Goal: Find specific page/section: Find specific page/section

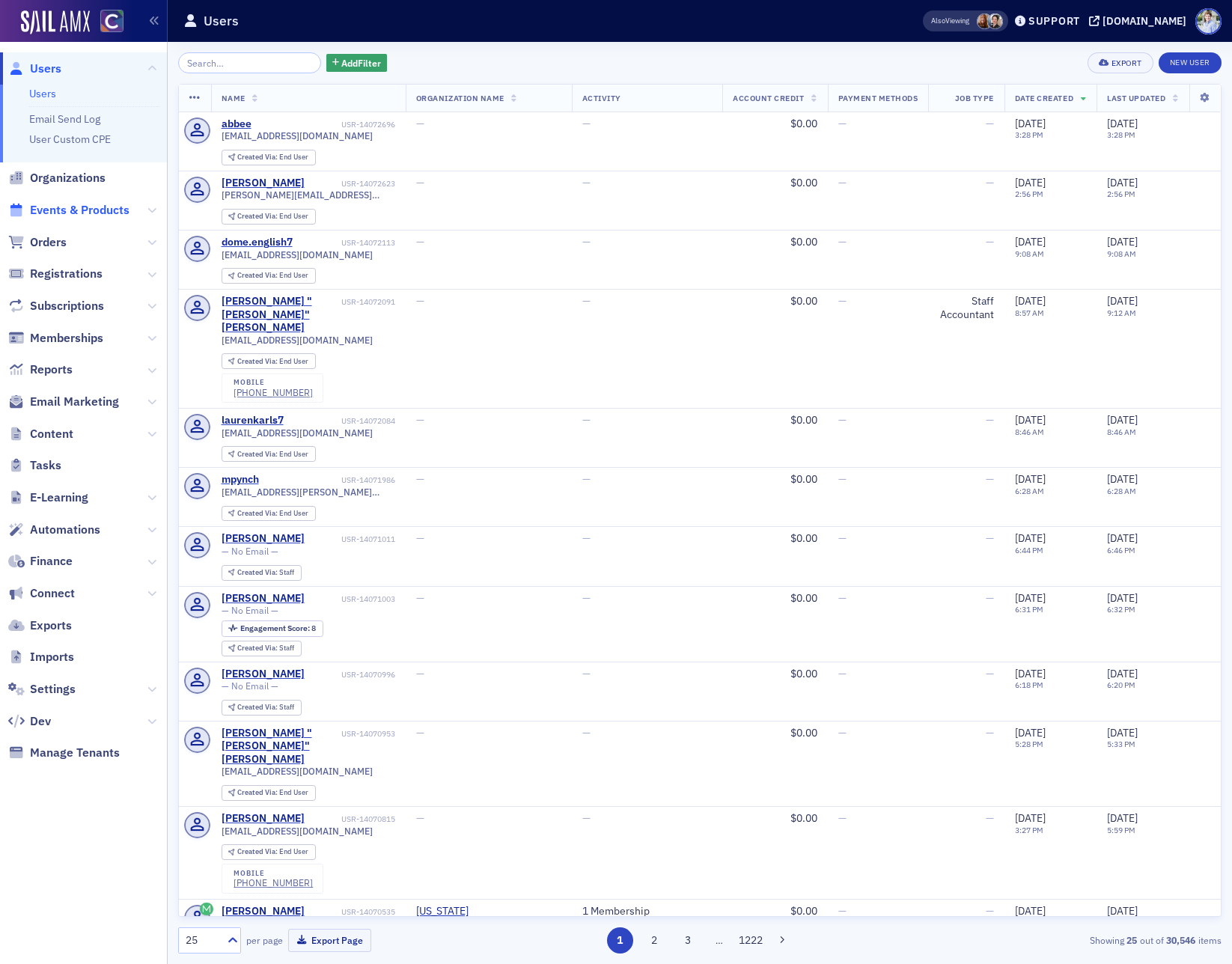
click at [79, 217] on span "Events & Products" at bounding box center [79, 210] width 100 height 17
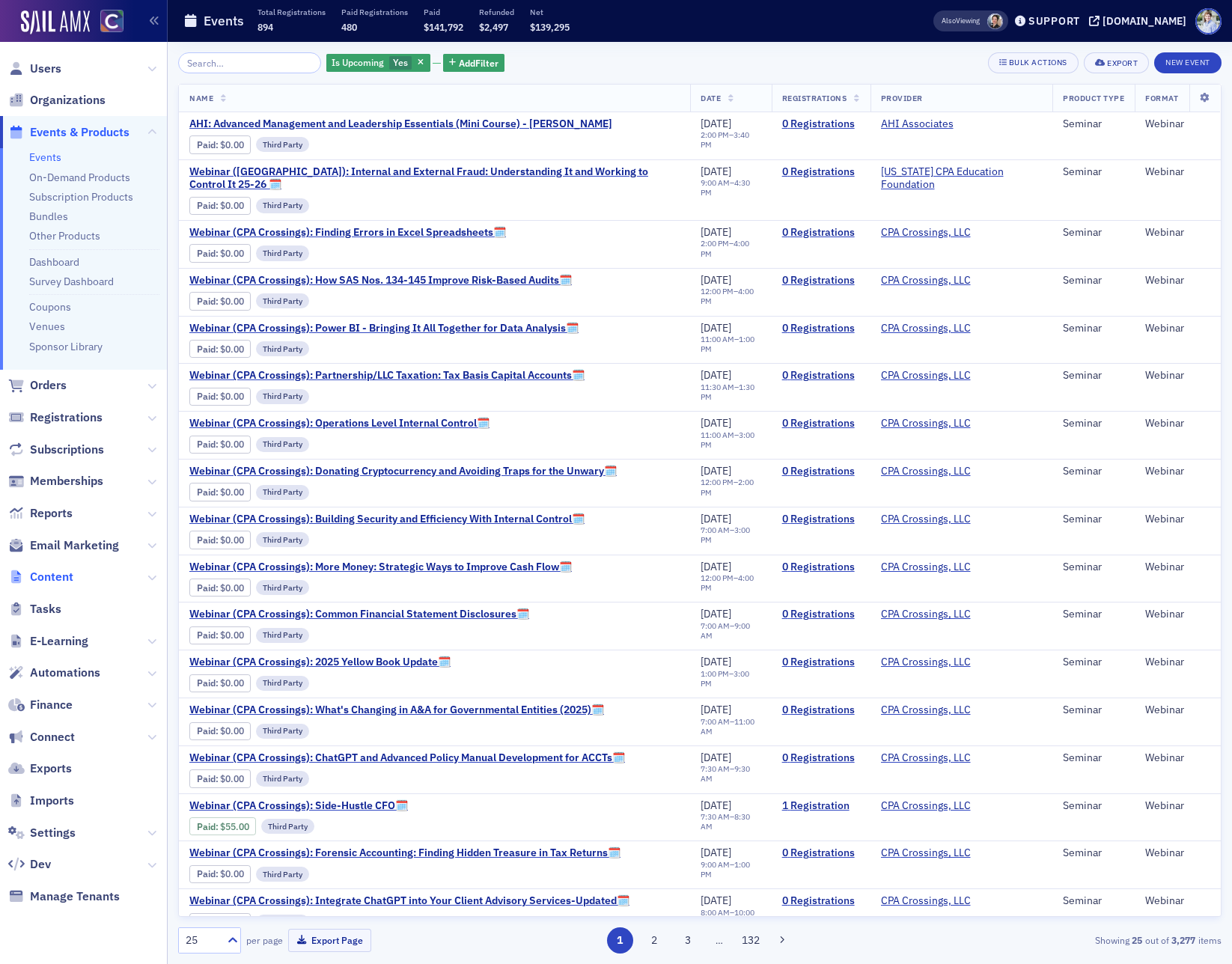
click at [61, 577] on span "Content" at bounding box center [51, 577] width 43 height 17
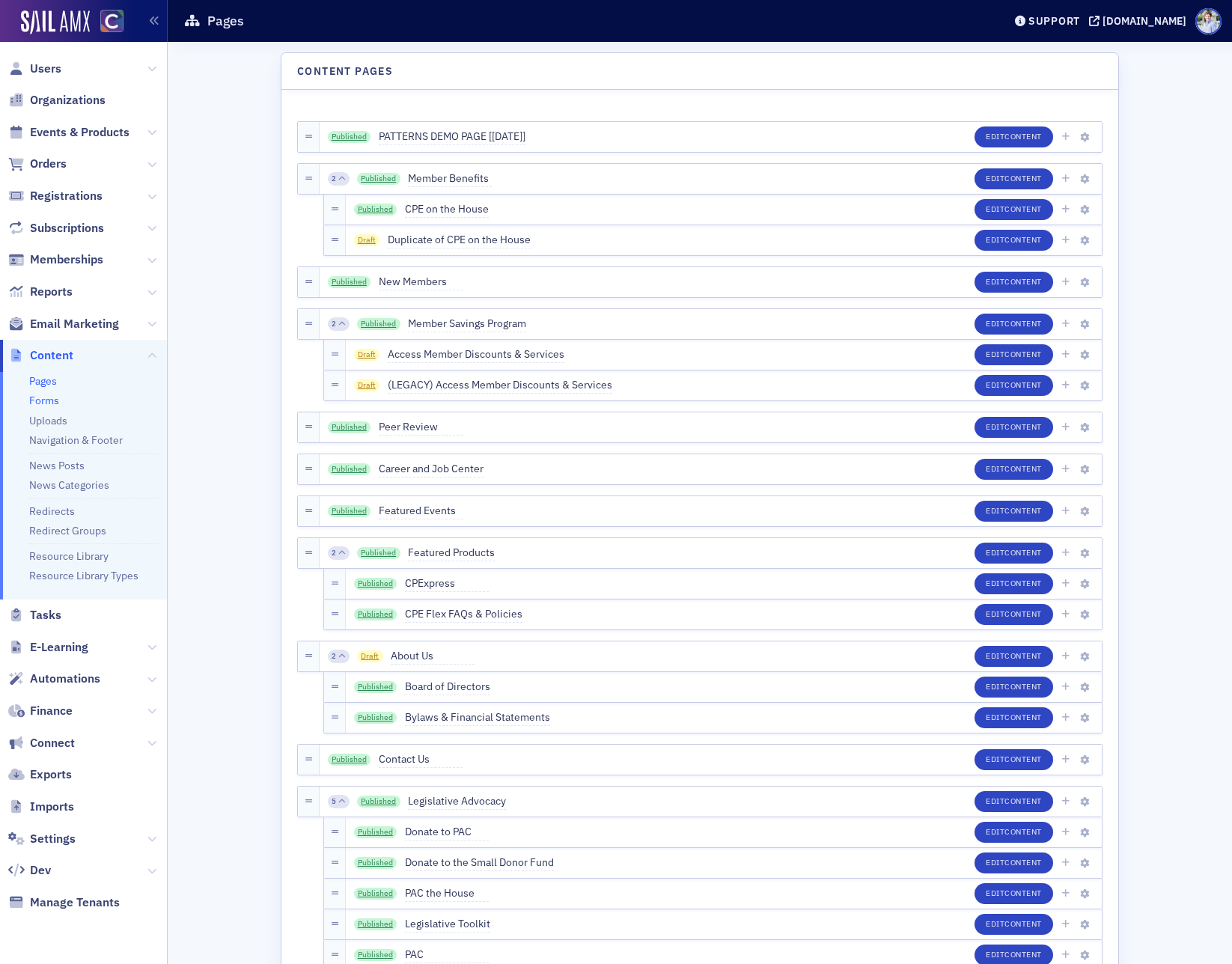
click at [48, 403] on link "Forms" at bounding box center [44, 400] width 30 height 13
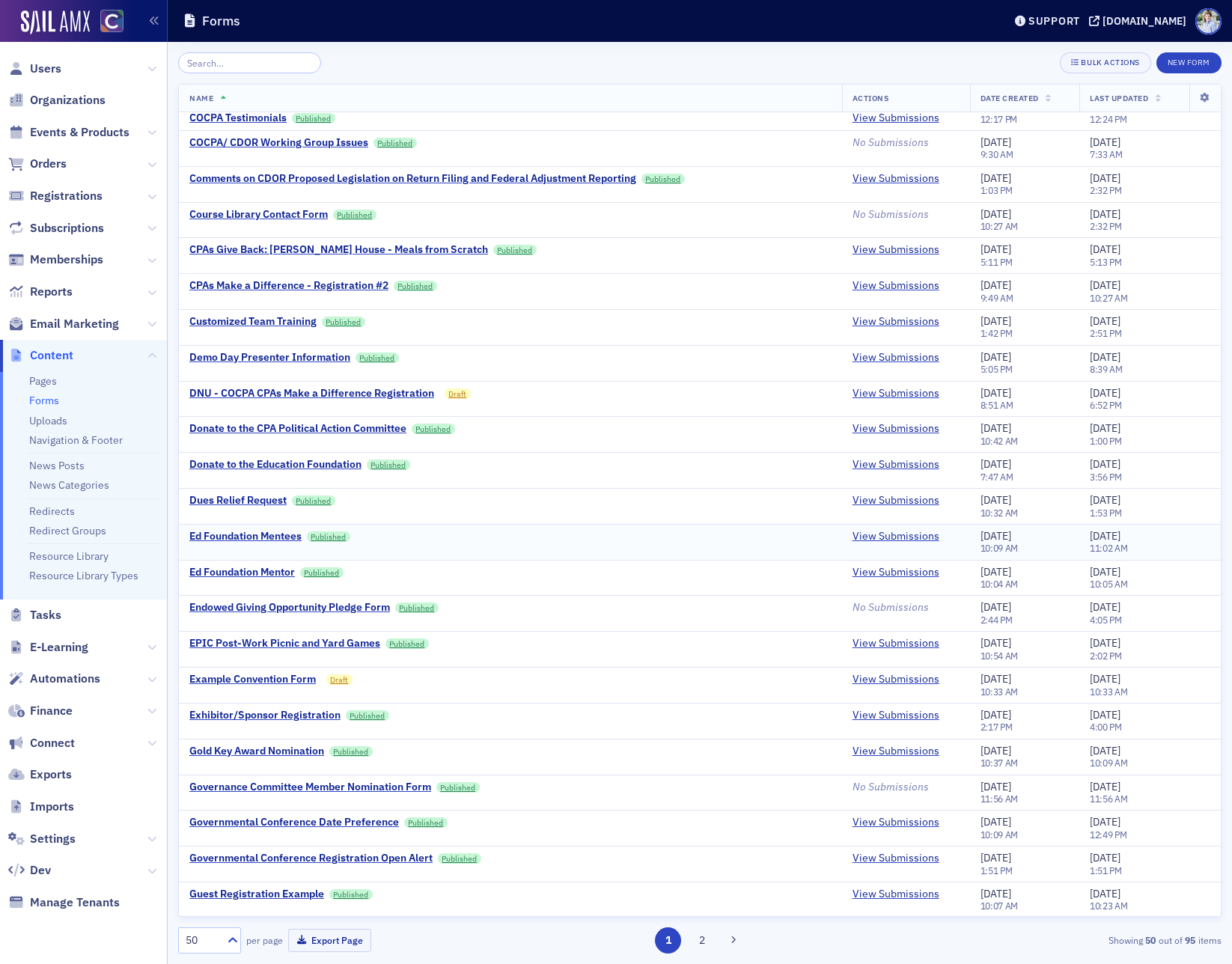
scroll to position [984, 0]
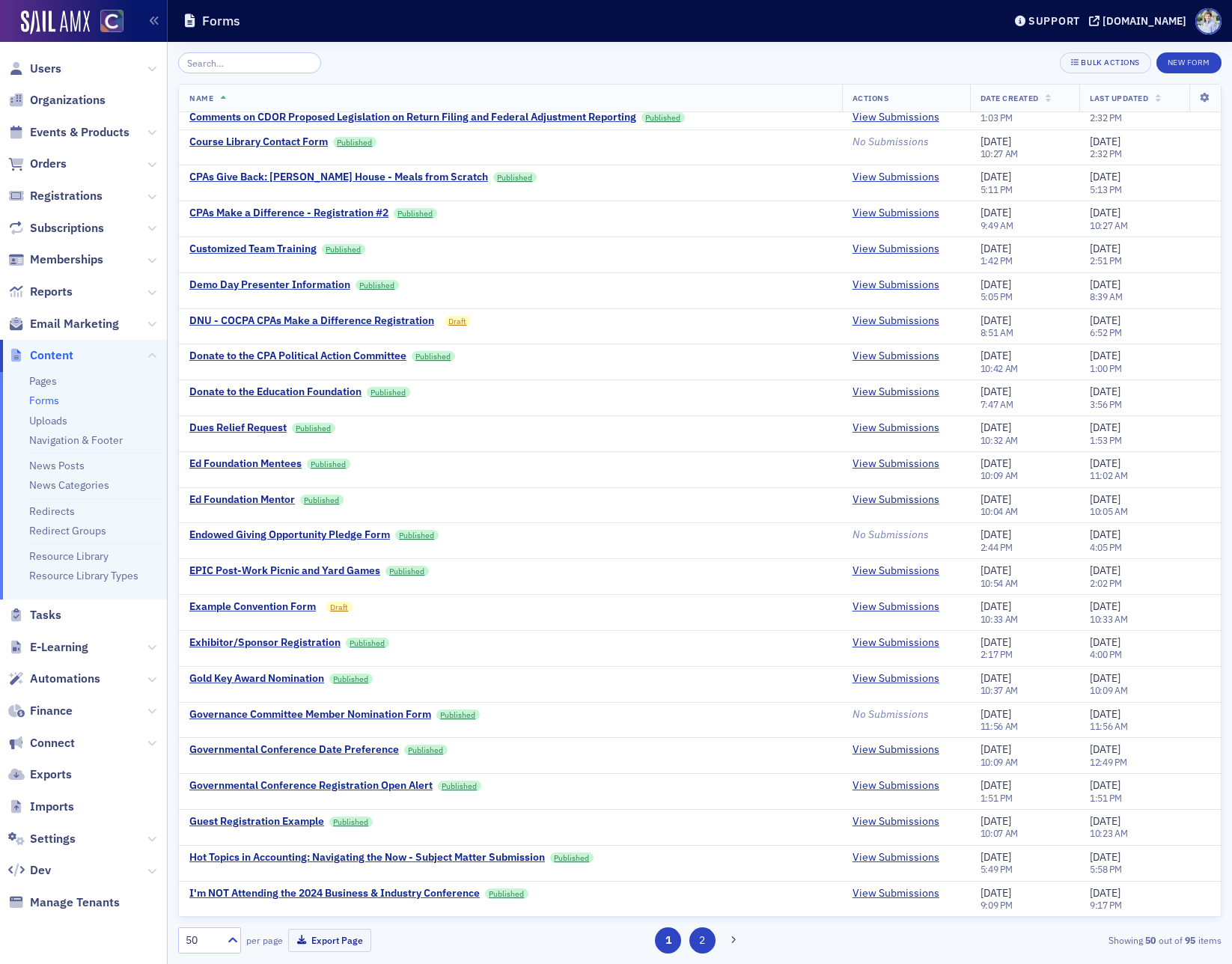
drag, startPoint x: 716, startPoint y: 938, endPoint x: 705, endPoint y: 938, distance: 11.0
click at [710, 938] on div "1 2" at bounding box center [700, 941] width 337 height 26
click at [704, 938] on button "2" at bounding box center [702, 941] width 26 height 26
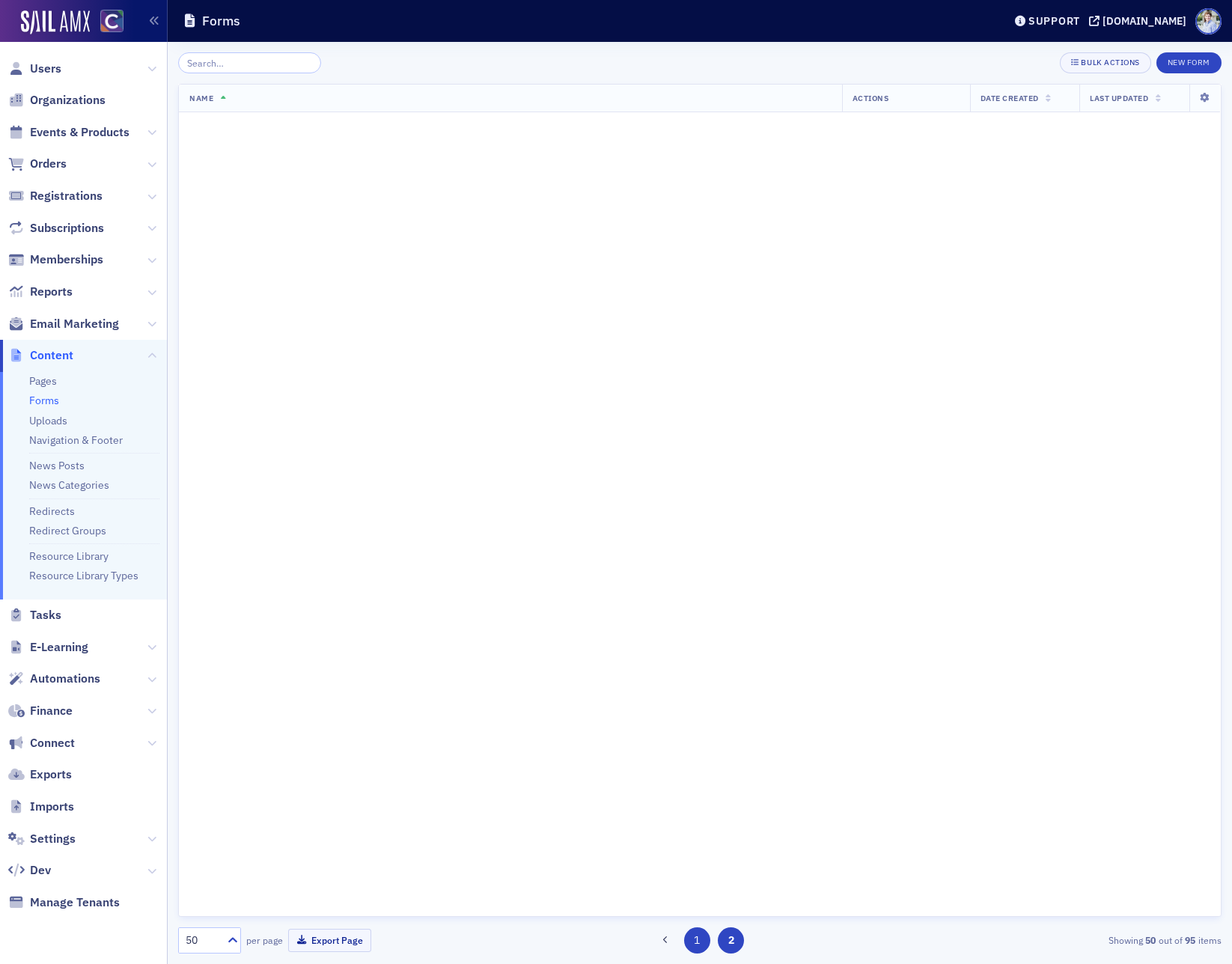
scroll to position [0, 0]
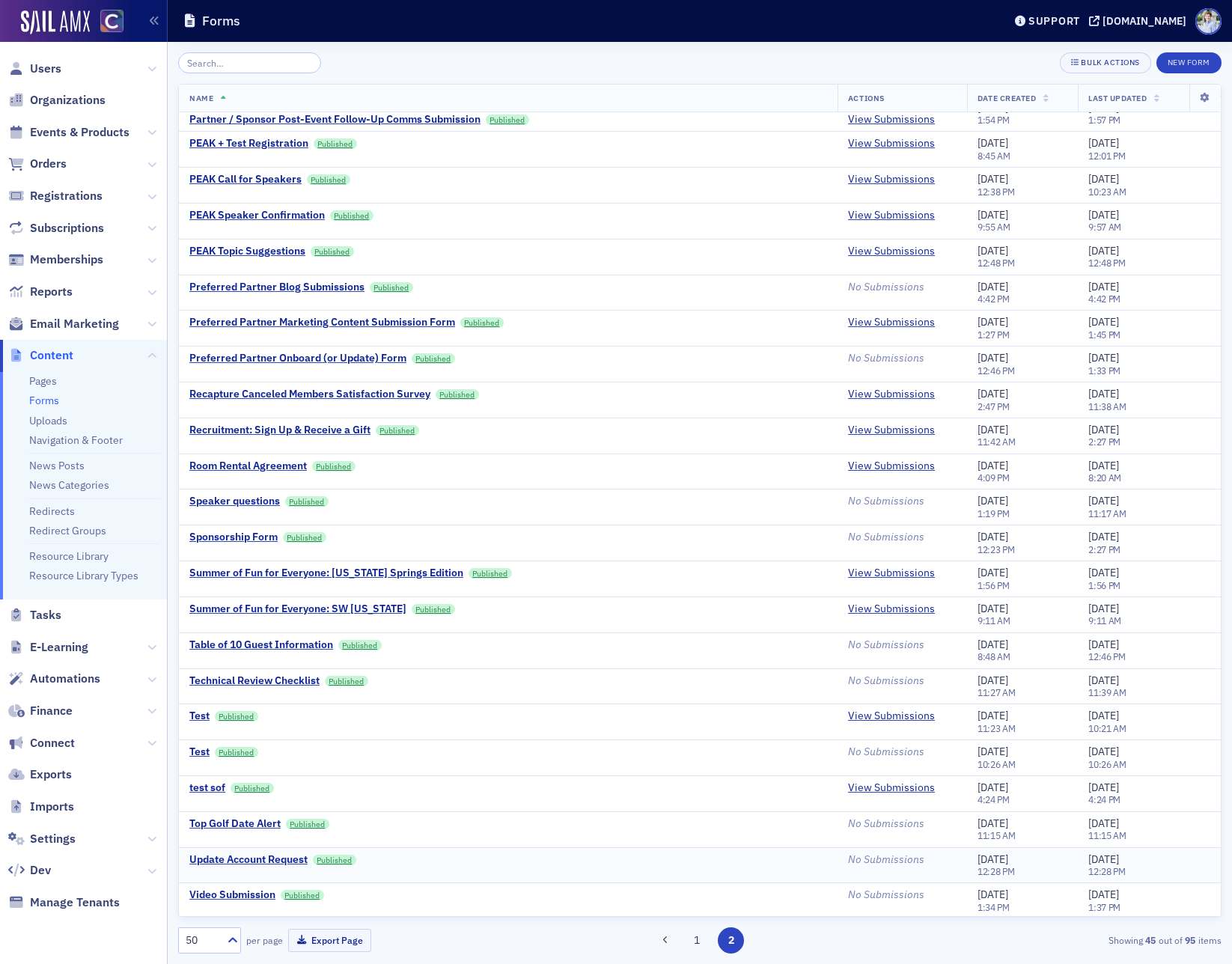
scroll to position [806, 0]
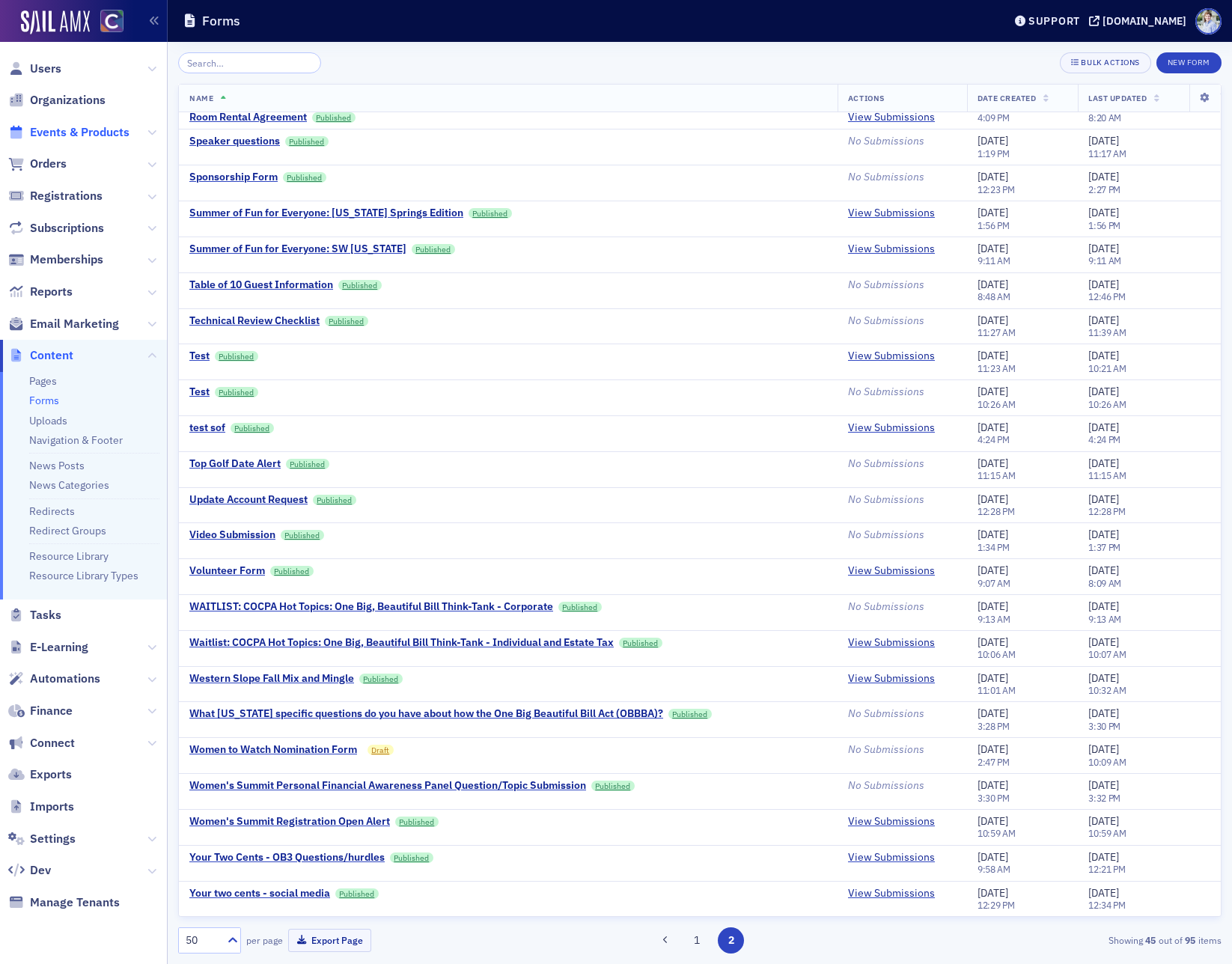
click at [62, 135] on span "Events & Products" at bounding box center [79, 132] width 100 height 17
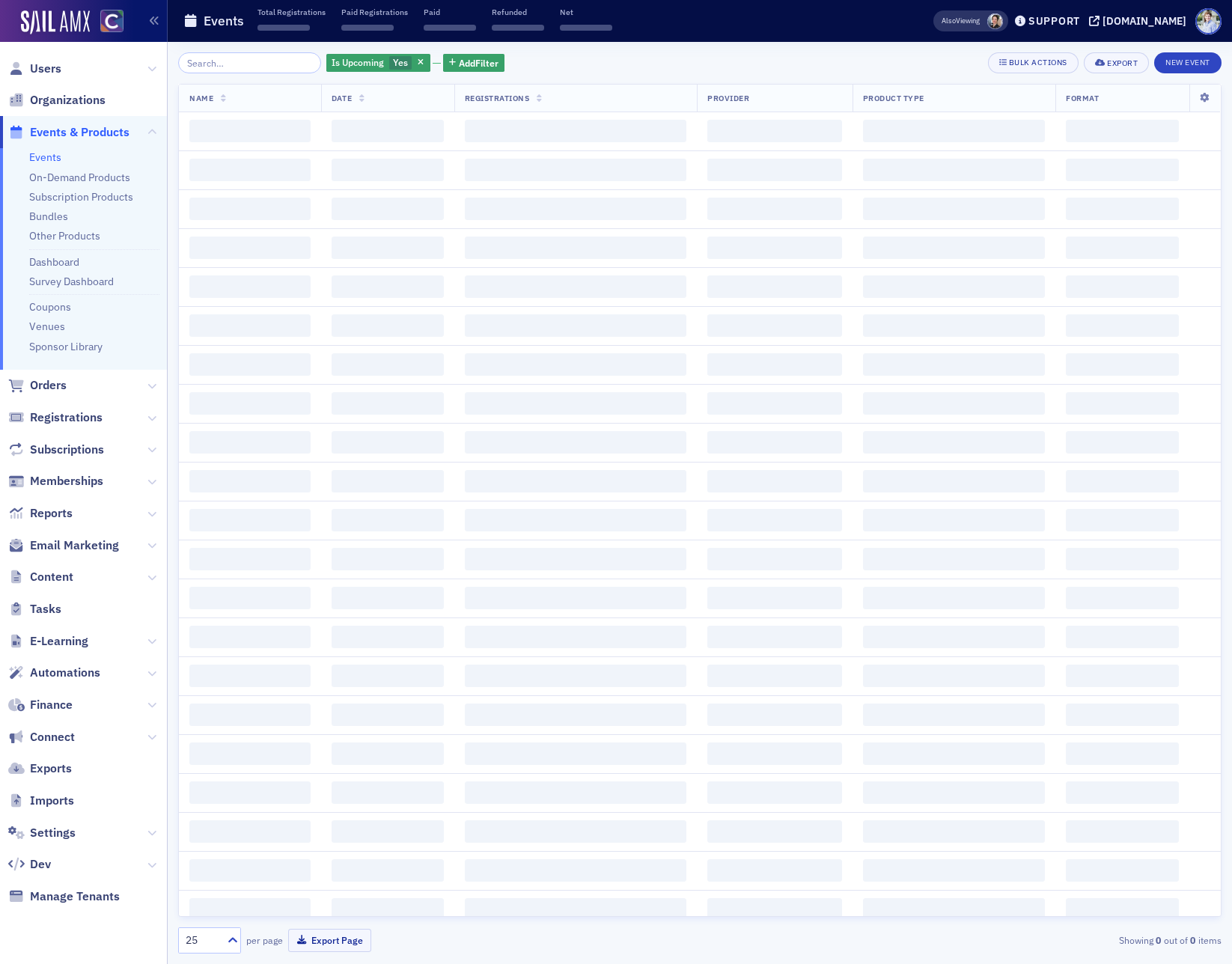
click at [283, 64] on input "search" at bounding box center [250, 63] width 143 height 21
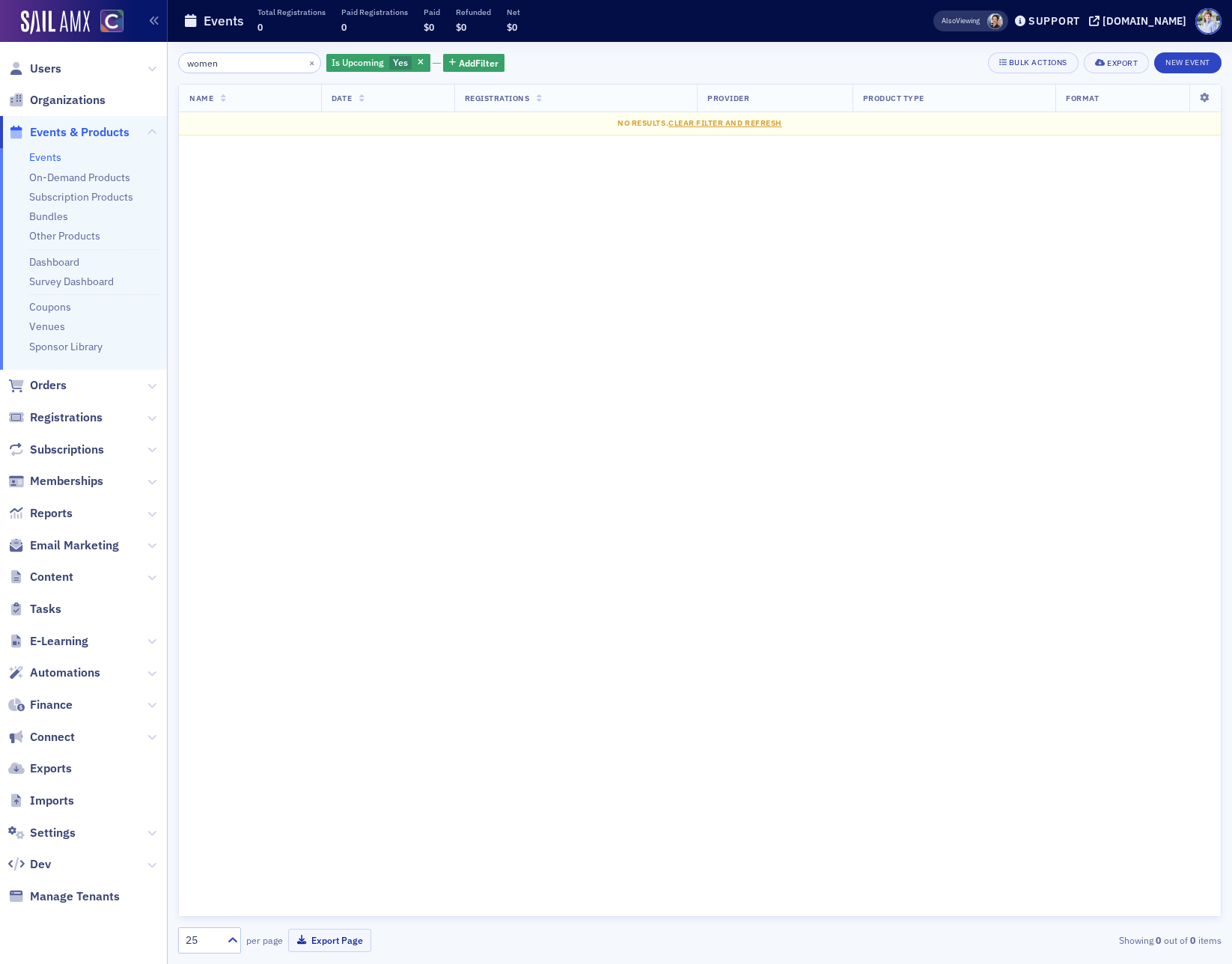
click at [415, 64] on span "button" at bounding box center [421, 63] width 13 height 13
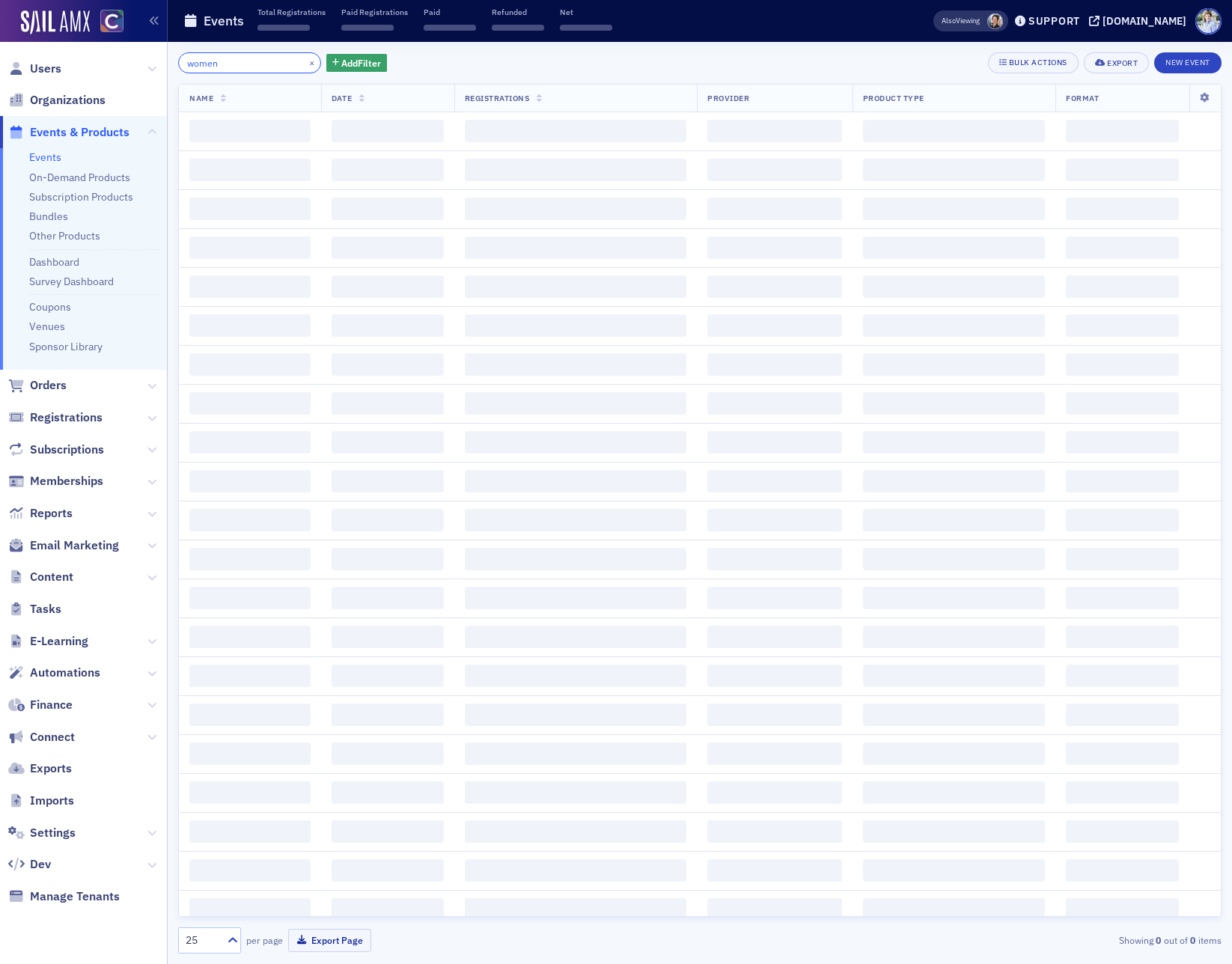
click at [235, 61] on input "women" at bounding box center [250, 63] width 143 height 21
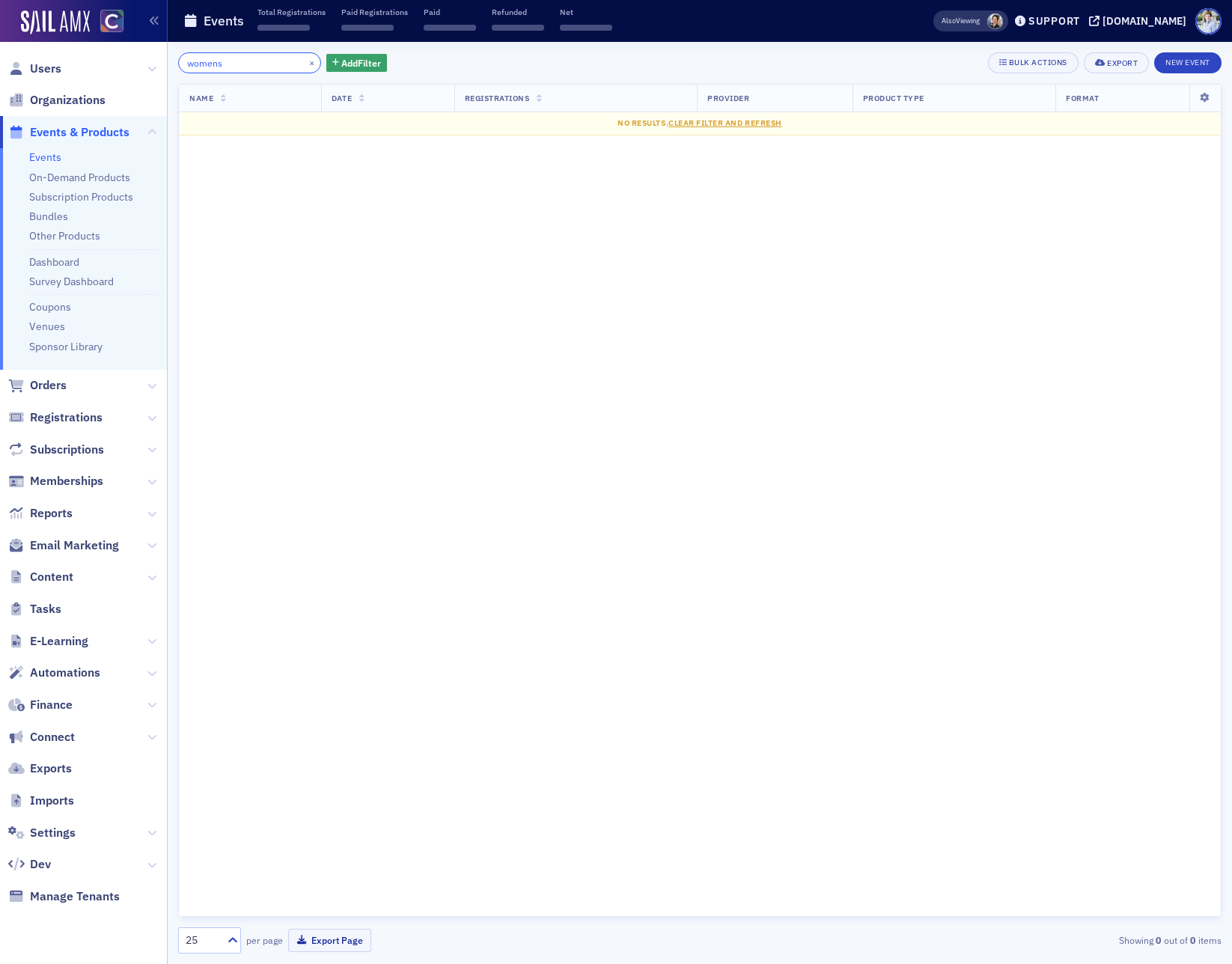
type input "women"
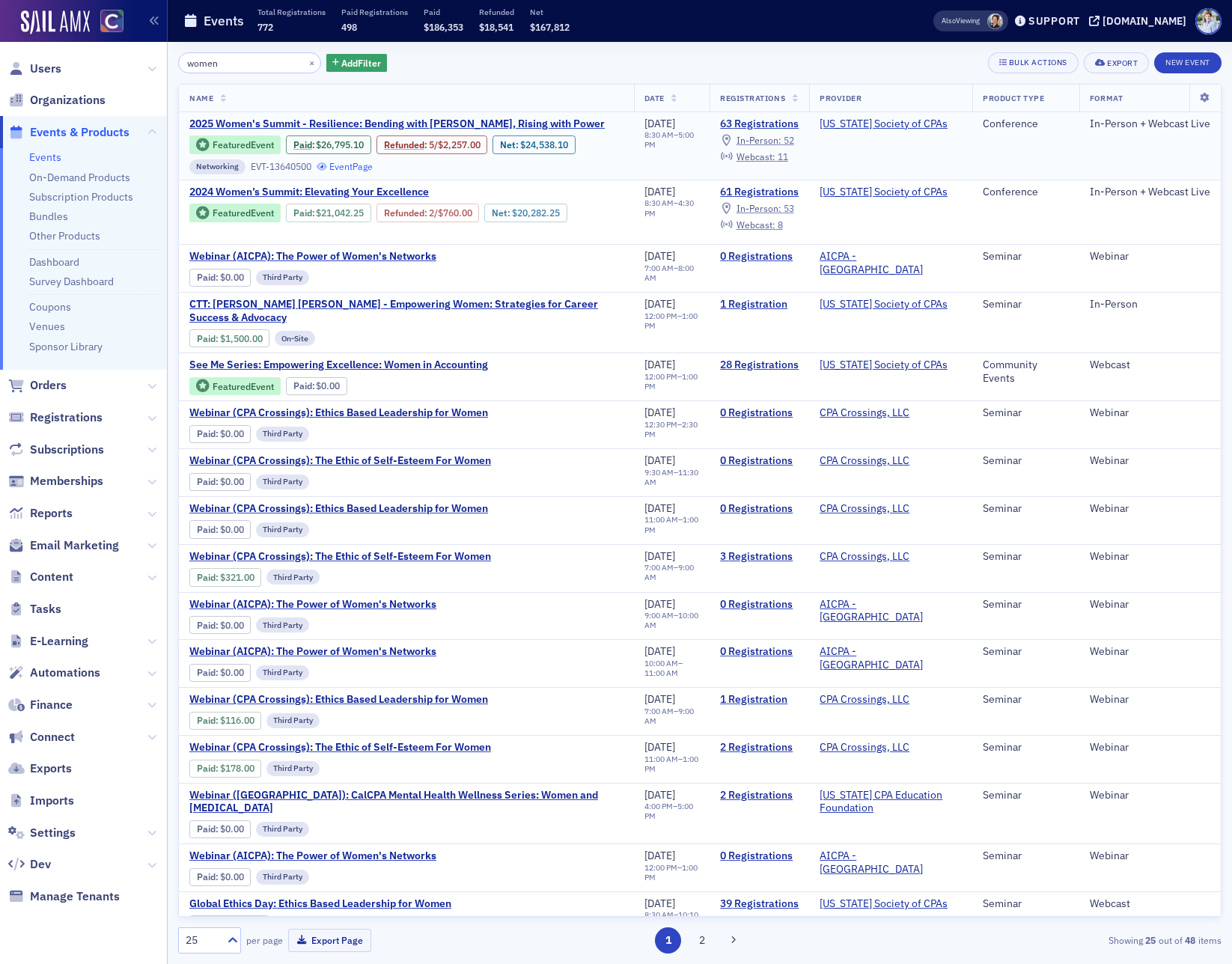
click at [342, 165] on link "Event Page" at bounding box center [345, 166] width 56 height 11
